Goal: Transaction & Acquisition: Download file/media

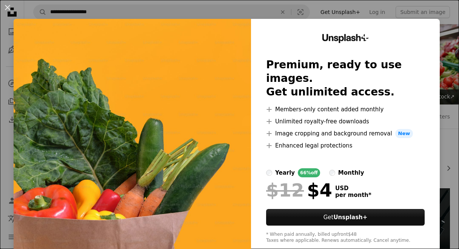
scroll to position [86, 0]
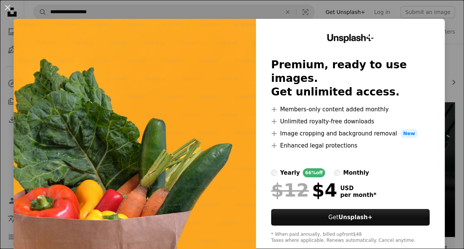
click at [447, 47] on div "An X shape Unsplash+ Premium, ready to use images. Get unlimited access. A plus…" at bounding box center [232, 124] width 464 height 249
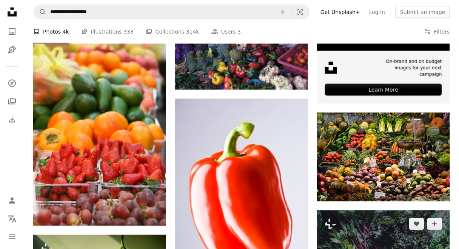
scroll to position [266, 0]
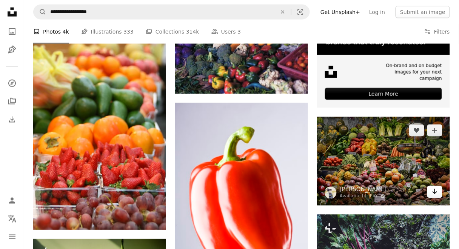
click at [436, 191] on icon "Download" at bounding box center [434, 191] width 5 height 5
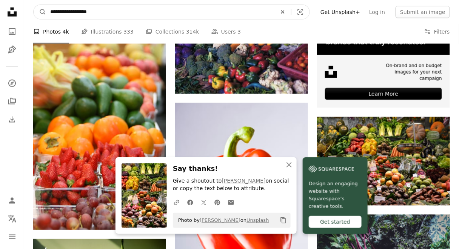
click at [291, 10] on icon "An X shape" at bounding box center [282, 12] width 17 height 6
type input "**********"
click button "A magnifying glass" at bounding box center [40, 12] width 13 height 14
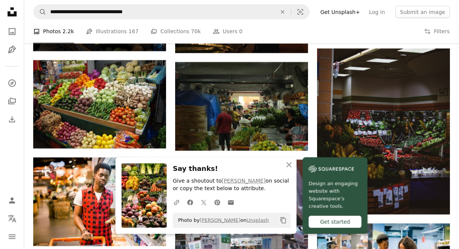
scroll to position [321, 0]
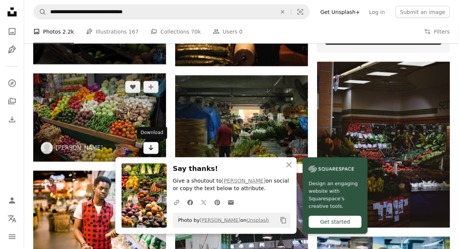
click at [151, 148] on icon "Download" at bounding box center [151, 147] width 5 height 5
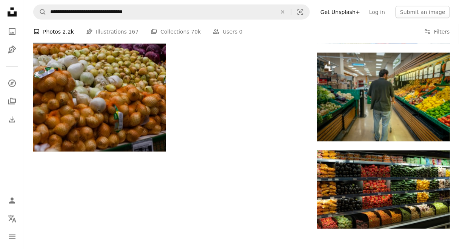
scroll to position [955, 0]
